Goal: Information Seeking & Learning: Learn about a topic

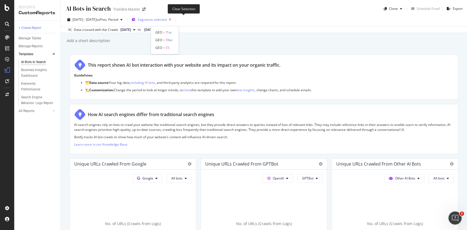
click at [173, 19] on icon "button" at bounding box center [170, 20] width 7 height 8
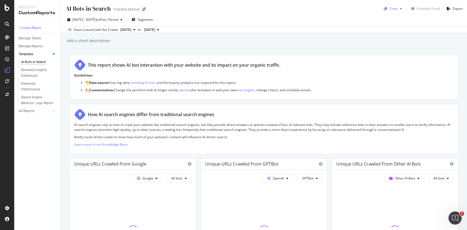
click at [398, 10] on div "button" at bounding box center [401, 8] width 7 height 3
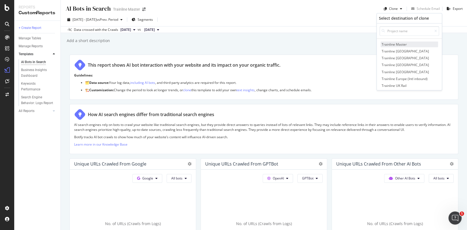
click at [401, 45] on span "Trainline Master" at bounding box center [409, 45] width 57 height 6
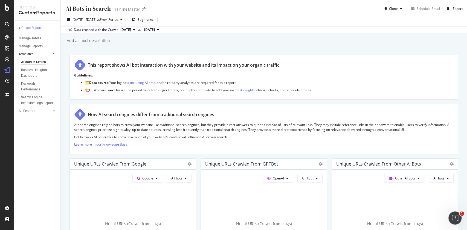
click at [3, 230] on icon "close toast" at bounding box center [1, 232] width 3 height 5
click at [37, 47] on div "Manage Reports" at bounding box center [31, 47] width 24 height 6
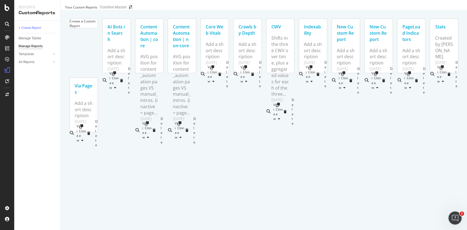
click at [126, 31] on div "AI Bots in Search" at bounding box center [117, 33] width 18 height 19
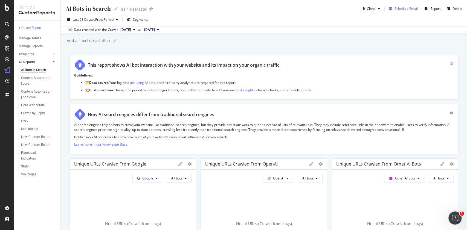
click at [408, 10] on div "Schedule Email" at bounding box center [406, 8] width 23 height 5
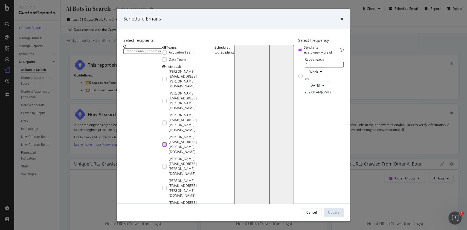
scroll to position [36, 0]
click at [162, 121] on div "modal" at bounding box center [164, 123] width 4 height 4
click at [305, 95] on div "at 9:00 AM ( GMT )" at bounding box center [324, 92] width 39 height 5
click at [305, 90] on button "[DATE]" at bounding box center [317, 85] width 24 height 9
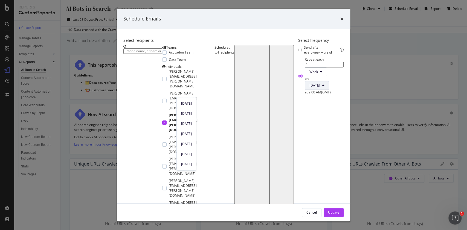
click at [305, 90] on button "[DATE]" at bounding box center [317, 85] width 24 height 9
click at [225, 183] on div "Select recipients Teams Activation Team Data Team Individuals [PERSON_NAME][EMA…" at bounding box center [234, 116] width 234 height 175
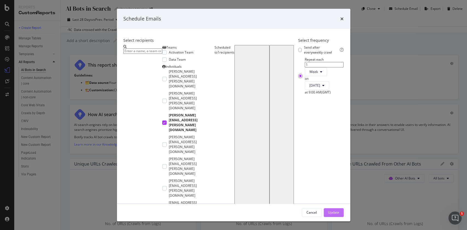
click at [344, 209] on button "Update" at bounding box center [334, 213] width 20 height 9
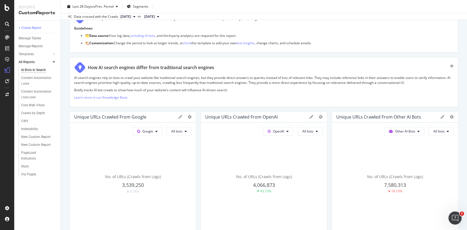
scroll to position [73, 0]
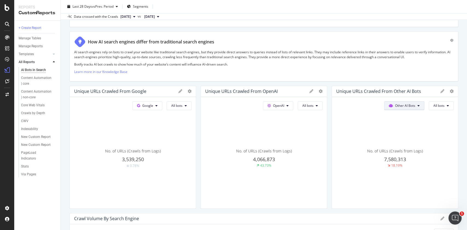
click at [400, 106] on span "Other AI Bots" at bounding box center [405, 105] width 20 height 5
click at [404, 129] on div "Bing" at bounding box center [398, 127] width 39 height 8
click at [441, 106] on button "All bots" at bounding box center [441, 106] width 25 height 9
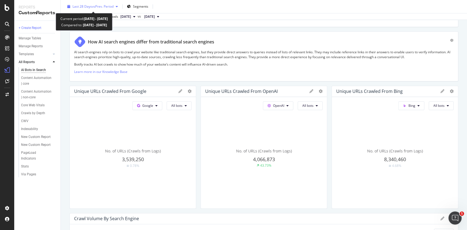
click at [105, 8] on div "Last 28 Days vs Prev. Period" at bounding box center [93, 6] width 41 height 5
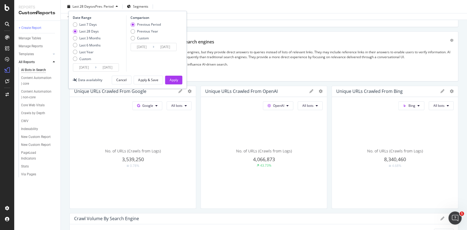
click at [89, 68] on input "[DATE]" at bounding box center [84, 68] width 22 height 8
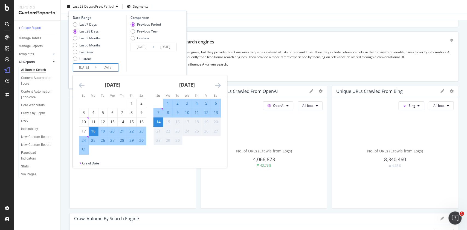
click at [85, 83] on div "[DATE]" at bounding box center [112, 87] width 67 height 23
click at [80, 84] on icon "Move backward to switch to the previous month." at bounding box center [82, 85] width 6 height 7
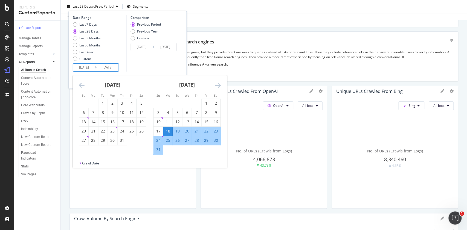
click at [80, 84] on icon "Move backward to switch to the previous month." at bounding box center [82, 85] width 6 height 7
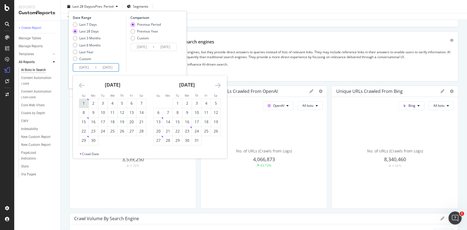
click at [82, 101] on div "1" at bounding box center [83, 103] width 9 height 5
type input "[DATE]"
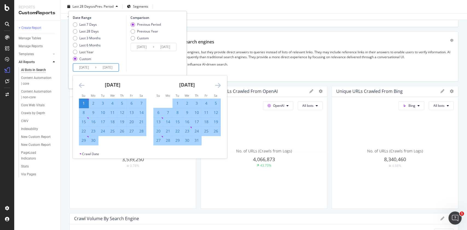
click at [183, 64] on div "Date Range Last 7 Days Last 28 Days Last 3 Months Last 6 Months Last Year Custo…" at bounding box center [127, 50] width 118 height 78
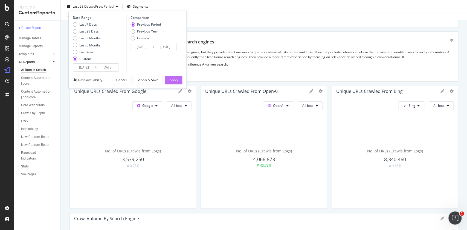
click at [177, 78] on div "Apply" at bounding box center [173, 80] width 8 height 5
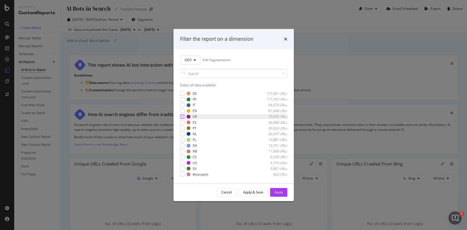
click at [182, 117] on div "modal" at bounding box center [182, 117] width 4 height 4
click at [273, 193] on button "Apply" at bounding box center [278, 192] width 17 height 9
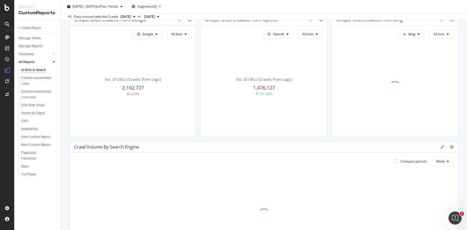
scroll to position [146, 0]
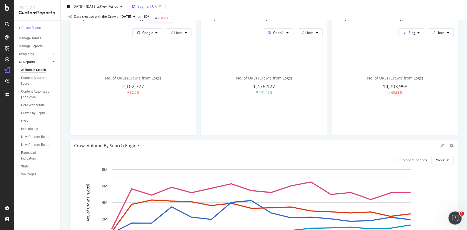
click at [154, 7] on span "Segment: [GEOGRAPHIC_DATA]" at bounding box center [147, 6] width 19 height 5
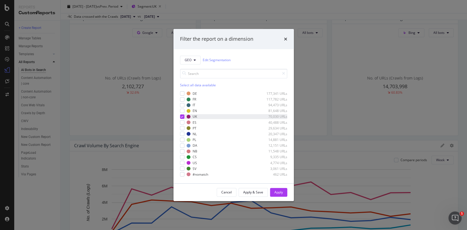
click at [181, 116] on icon "modal" at bounding box center [182, 116] width 2 height 3
click at [181, 116] on div "modal" at bounding box center [182, 117] width 4 height 4
click at [280, 187] on div "Cancel Apply & Save Apply" at bounding box center [233, 193] width 120 height 18
click at [282, 193] on div "Apply" at bounding box center [278, 192] width 8 height 5
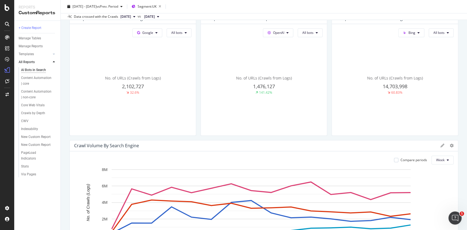
click at [282, 193] on rect "A chart." at bounding box center [261, 203] width 299 height 66
click at [309, 37] on div "OpenAI All bots No. of URLs (Crawls from Logs) 1,476,127 141.42%" at bounding box center [264, 80] width 126 height 112
click at [309, 33] on span "All bots" at bounding box center [307, 32] width 11 height 5
click at [309, 91] on div "ChatGPT-User" at bounding box center [312, 94] width 36 height 8
click at [308, 30] on span "ChatGPT-User" at bounding box center [303, 32] width 22 height 5
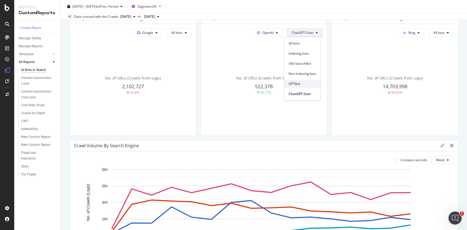
click at [293, 86] on span "GPTBot" at bounding box center [302, 84] width 28 height 5
click at [305, 33] on span "GPTBot" at bounding box center [307, 32] width 11 height 5
click at [316, 65] on span "OAI-SearchBot" at bounding box center [313, 63] width 28 height 5
click at [291, 33] on span "OAI-SearchBot" at bounding box center [302, 32] width 22 height 5
click at [302, 84] on span "GPTBot" at bounding box center [302, 84] width 28 height 5
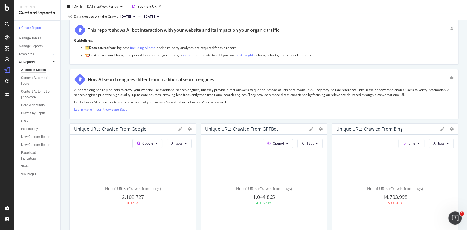
scroll to position [73, 0]
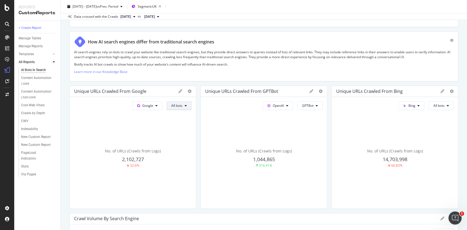
click at [185, 106] on icon at bounding box center [186, 105] width 2 height 3
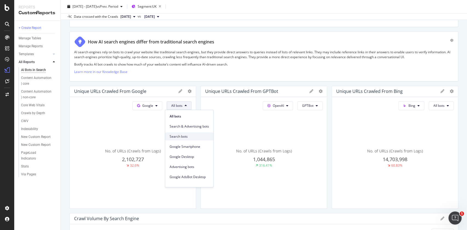
click at [189, 138] on span "Search bots" at bounding box center [189, 136] width 39 height 5
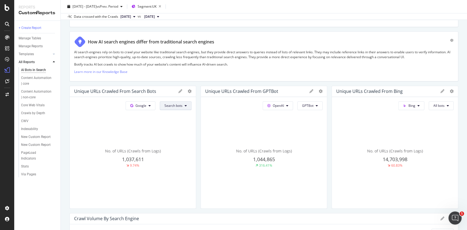
click at [177, 109] on button "Search bots" at bounding box center [176, 106] width 32 height 9
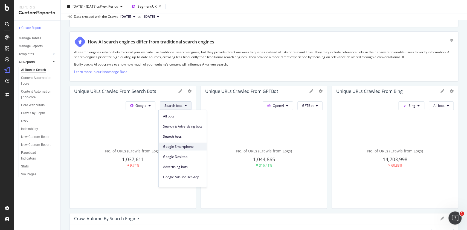
click at [186, 146] on span "Google Smartphone" at bounding box center [182, 146] width 39 height 5
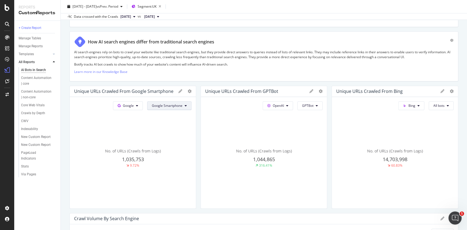
click at [169, 106] on span "Google Smartphone" at bounding box center [167, 105] width 31 height 5
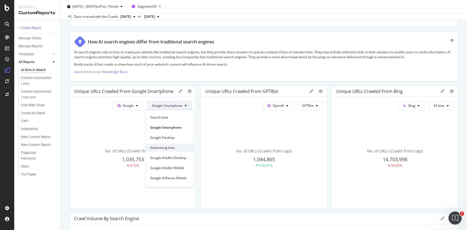
scroll to position [14, 0]
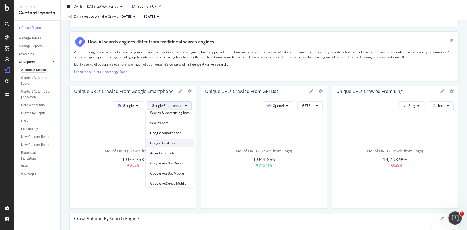
click at [181, 145] on span "Google Desktop" at bounding box center [169, 143] width 39 height 5
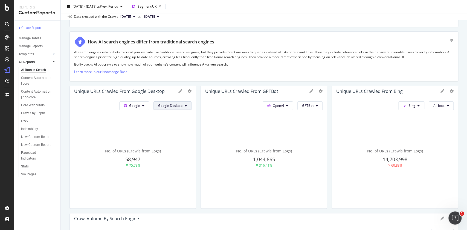
click at [173, 106] on span "Google Desktop" at bounding box center [170, 105] width 24 height 5
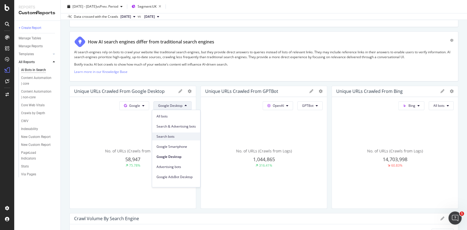
click at [177, 135] on span "Search bots" at bounding box center [176, 136] width 39 height 5
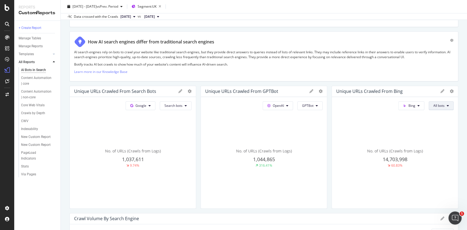
click at [433, 105] on span "All bots" at bounding box center [438, 105] width 11 height 5
click at [401, 132] on div "No. of URLs (Crawls from Logs) 14,703,998 60.83%" at bounding box center [394, 158] width 117 height 92
click at [157, 6] on span "Segment: [GEOGRAPHIC_DATA]" at bounding box center [147, 6] width 19 height 5
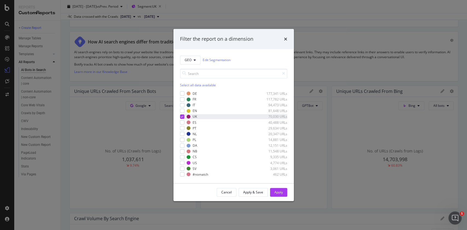
click at [182, 115] on icon "modal" at bounding box center [182, 116] width 2 height 3
click at [182, 165] on div "modal" at bounding box center [182, 163] width 4 height 4
click at [279, 194] on div "Apply" at bounding box center [278, 192] width 8 height 5
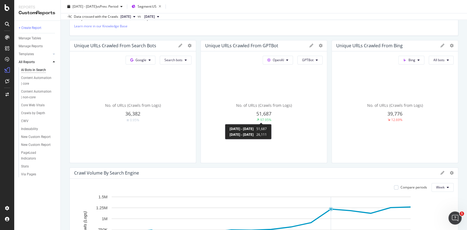
scroll to position [109, 0]
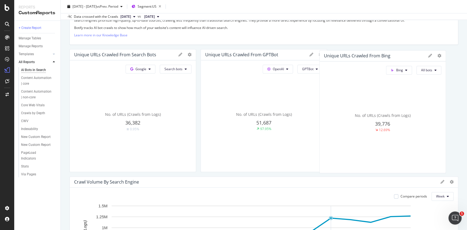
drag, startPoint x: 405, startPoint y: 132, endPoint x: 383, endPoint y: 127, distance: 22.6
click at [383, 128] on div "No. of URLs (Crawls from Logs) 39,776 12.69%" at bounding box center [382, 123] width 117 height 92
drag, startPoint x: 396, startPoint y: 129, endPoint x: 388, endPoint y: 130, distance: 8.2
click at [388, 130] on div "12.69%" at bounding box center [388, 129] width 11 height 5
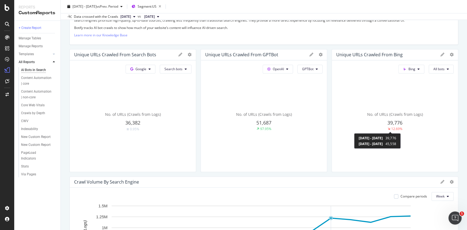
drag, startPoint x: 389, startPoint y: 130, endPoint x: 394, endPoint y: 130, distance: 4.7
click at [394, 130] on div "12.69%" at bounding box center [396, 129] width 11 height 5
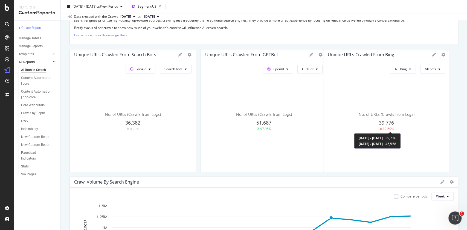
drag, startPoint x: 396, startPoint y: 129, endPoint x: 387, endPoint y: 129, distance: 9.0
click at [387, 129] on div "12.69%" at bounding box center [388, 129] width 11 height 5
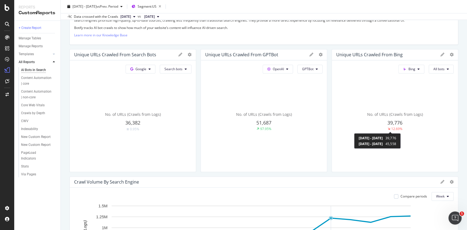
drag, startPoint x: 387, startPoint y: 129, endPoint x: 395, endPoint y: 129, distance: 8.5
click at [395, 129] on div "12.69%" at bounding box center [396, 129] width 11 height 5
click at [157, 4] on span "Segment: [GEOGRAPHIC_DATA]" at bounding box center [147, 6] width 19 height 5
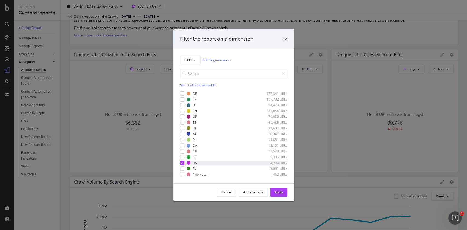
click at [182, 162] on icon "modal" at bounding box center [182, 163] width 2 height 3
click at [182, 99] on div "modal" at bounding box center [182, 99] width 4 height 4
click at [181, 105] on div "modal" at bounding box center [182, 105] width 4 height 4
click at [181, 123] on div "modal" at bounding box center [182, 122] width 4 height 4
click at [272, 194] on button "Apply" at bounding box center [278, 192] width 17 height 9
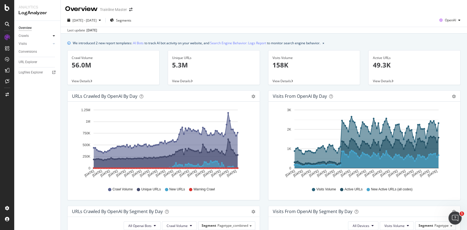
click at [54, 35] on icon at bounding box center [54, 35] width 2 height 3
click at [37, 67] on div "HTTP Codes" at bounding box center [30, 66] width 19 height 6
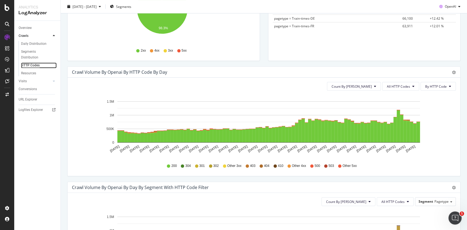
scroll to position [109, 0]
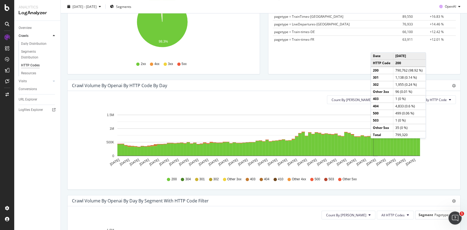
click at [358, 87] on div "Crawl Volume by openai by HTTP Code by Day" at bounding box center [258, 85] width 372 height 5
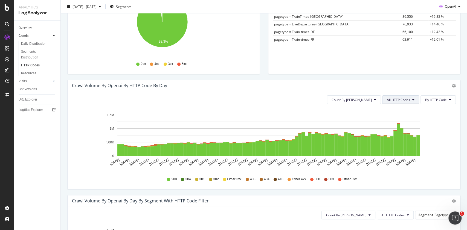
click at [403, 100] on span "All HTTP Codes" at bounding box center [398, 100] width 23 height 5
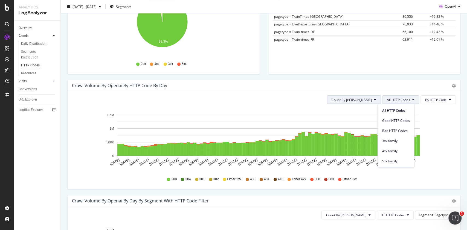
click at [364, 100] on span "Count By Day" at bounding box center [352, 100] width 40 height 5
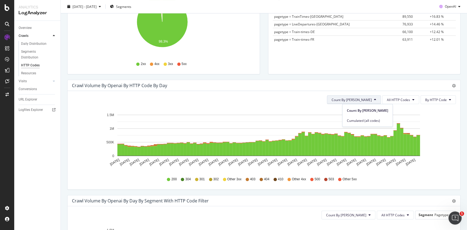
click at [391, 94] on div "Count By Day All HTTP Codes By HTTP Code Hold CTRL while clicking to filter the…" at bounding box center [264, 140] width 393 height 99
click at [392, 101] on span "All HTTP Codes" at bounding box center [398, 100] width 23 height 5
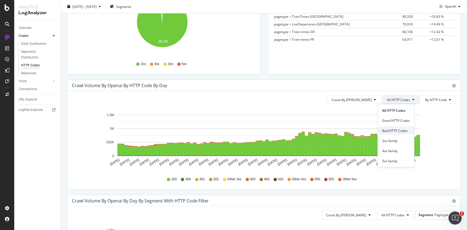
click at [396, 130] on span "Bad HTTP Codes" at bounding box center [396, 130] width 28 height 5
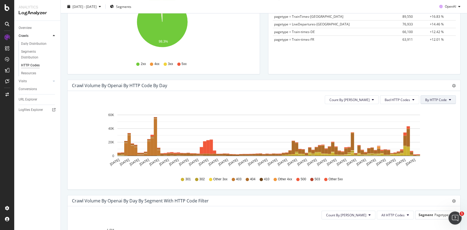
click at [422, 97] on button "By HTTP Code" at bounding box center [438, 100] width 35 height 9
click at [399, 99] on span "Bad HTTP Codes" at bounding box center [397, 100] width 25 height 5
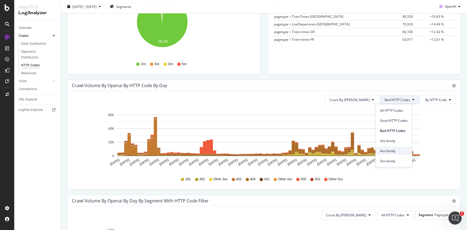
click at [394, 151] on span "4xx family" at bounding box center [394, 151] width 28 height 5
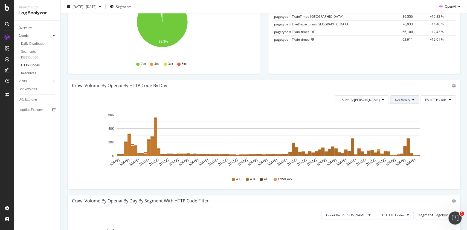
click at [397, 99] on span "4xx family" at bounding box center [402, 100] width 15 height 5
click at [454, 146] on div "Count By Day 4xx family By HTTP Code Hold CTRL while clicking to filter the rep…" at bounding box center [264, 140] width 393 height 99
